Goal: Obtain resource: Download file/media

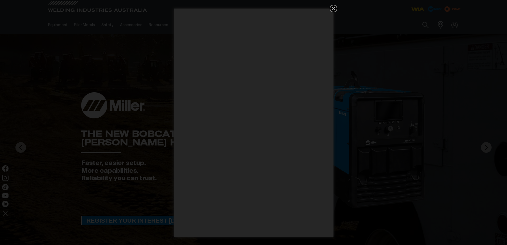
click at [331, 9] on icon "Get 5 WIA Welding Guides Free!" at bounding box center [333, 8] width 6 height 6
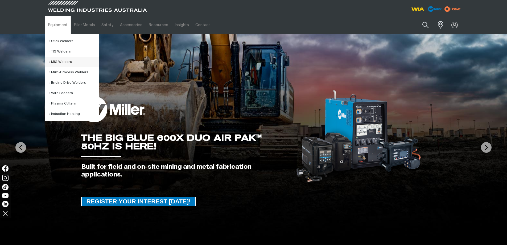
click at [58, 61] on link "MIG Welders" at bounding box center [73, 62] width 49 height 10
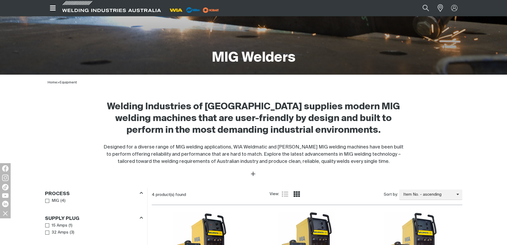
scroll to position [80, 0]
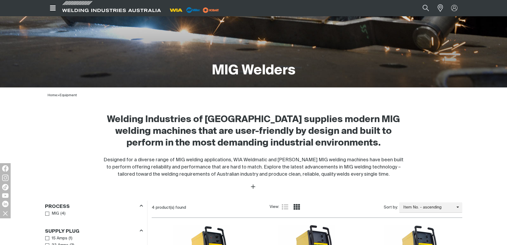
click at [56, 8] on icon "Open top menu" at bounding box center [53, 8] width 8 height 6
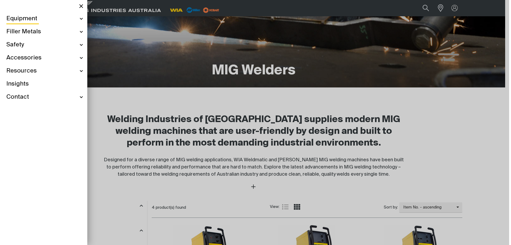
scroll to position [78, 0]
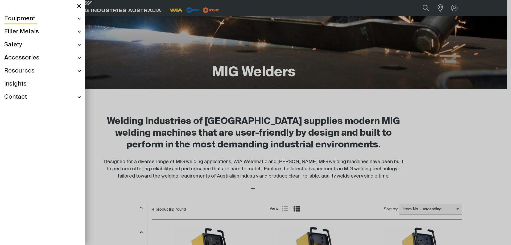
click at [20, 19] on span "Equipment" at bounding box center [19, 19] width 31 height 8
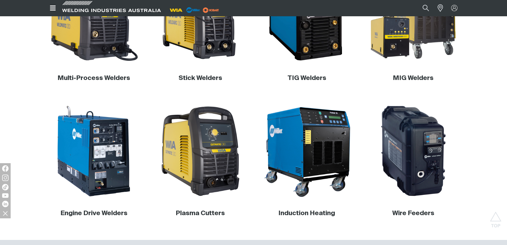
scroll to position [160, 0]
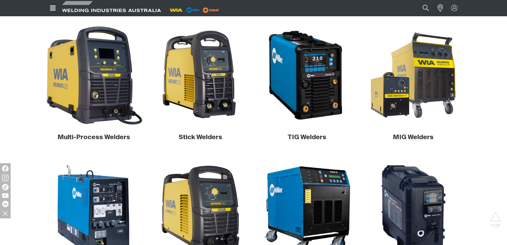
click at [92, 87] on img at bounding box center [94, 75] width 102 height 102
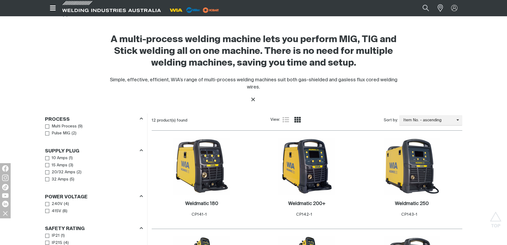
scroll to position [266, 0]
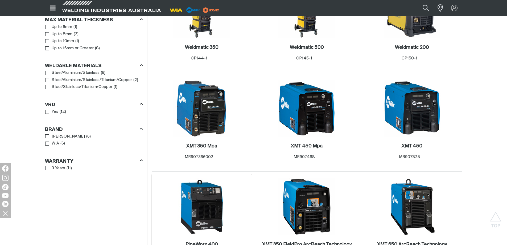
scroll to position [346, 0]
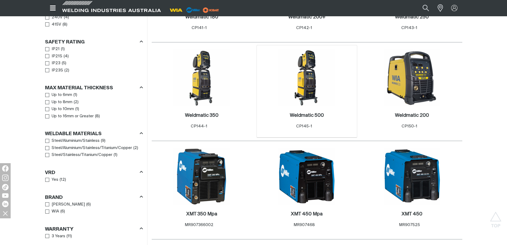
click at [299, 79] on img at bounding box center [306, 77] width 57 height 57
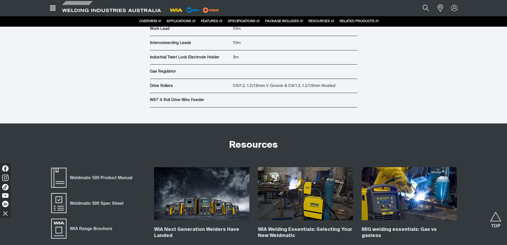
scroll to position [1996, 0]
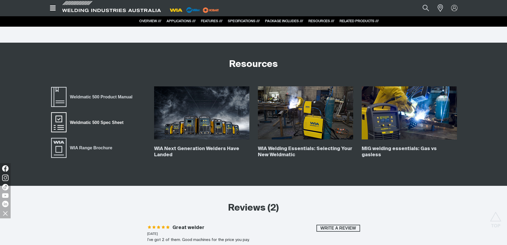
click at [96, 118] on link "Weldmatic 500 Spec Sheet" at bounding box center [88, 121] width 77 height 21
click at [80, 95] on span "Weldmatic 500 Product Manual" at bounding box center [101, 96] width 69 height 7
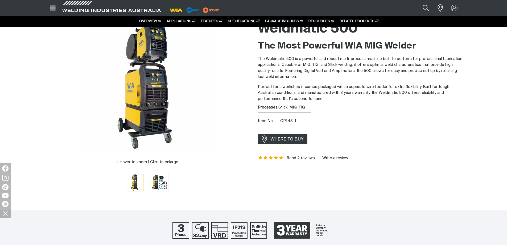
scroll to position [0, 0]
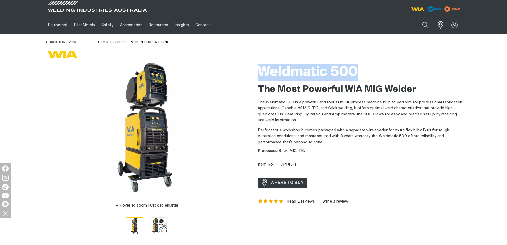
drag, startPoint x: 260, startPoint y: 69, endPoint x: 355, endPoint y: 72, distance: 94.8
click at [355, 72] on h1 "Weldmatic 500" at bounding box center [360, 72] width 204 height 17
copy h1 "Weldmatic 500"
